Goal: Task Accomplishment & Management: Use online tool/utility

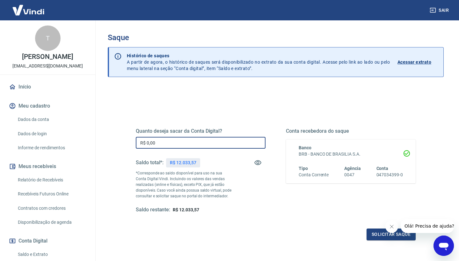
click at [169, 143] on input "R$ 0,00" at bounding box center [201, 143] width 130 height 12
type input "R$ 12.033,57"
click at [392, 226] on icon "Fechar mensagem da empresa" at bounding box center [391, 226] width 5 height 5
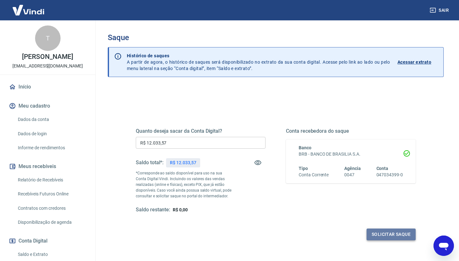
click at [374, 235] on button "Solicitar saque" at bounding box center [390, 235] width 49 height 12
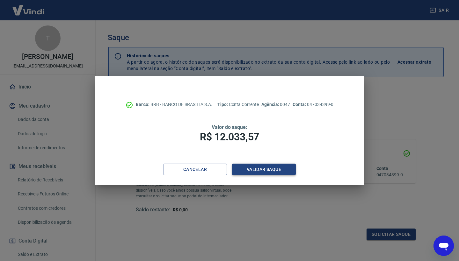
click at [261, 167] on button "Validar saque" at bounding box center [264, 170] width 64 height 12
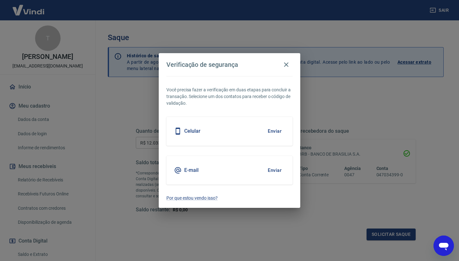
click at [276, 169] on button "Enviar" at bounding box center [274, 170] width 21 height 13
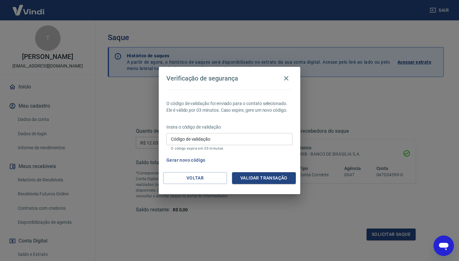
click at [231, 140] on input "Código de validação" at bounding box center [229, 139] width 126 height 12
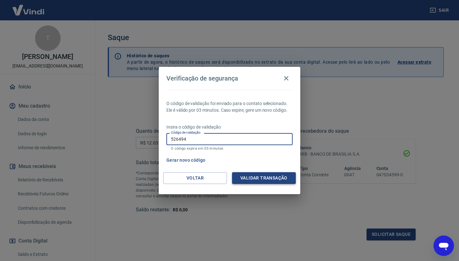
type input "526494"
click at [265, 174] on button "Validar transação" at bounding box center [264, 178] width 64 height 12
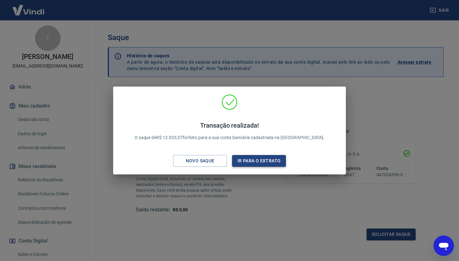
click at [238, 160] on button "Ir para o extrato" at bounding box center [259, 161] width 54 height 12
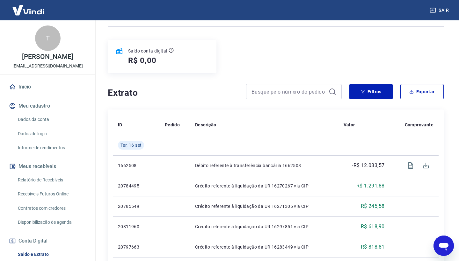
scroll to position [68, 0]
